Goal: Task Accomplishment & Management: Use online tool/utility

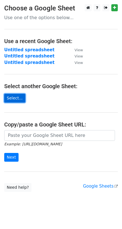
click at [17, 100] on link "Select..." at bounding box center [14, 98] width 21 height 9
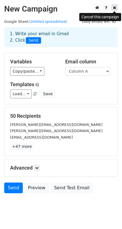
click at [115, 7] on icon at bounding box center [114, 8] width 3 height 4
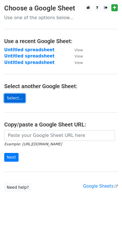
click at [11, 95] on link "Select..." at bounding box center [14, 98] width 21 height 9
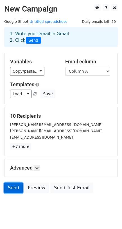
click at [8, 186] on link "Send" at bounding box center [13, 187] width 19 height 11
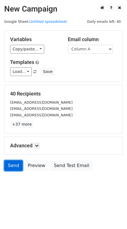
click at [12, 162] on link "Send" at bounding box center [13, 165] width 19 height 11
click at [12, 168] on link "Send" at bounding box center [13, 165] width 19 height 11
click at [13, 162] on link "Send" at bounding box center [13, 165] width 19 height 11
